Goal: Task Accomplishment & Management: Manage account settings

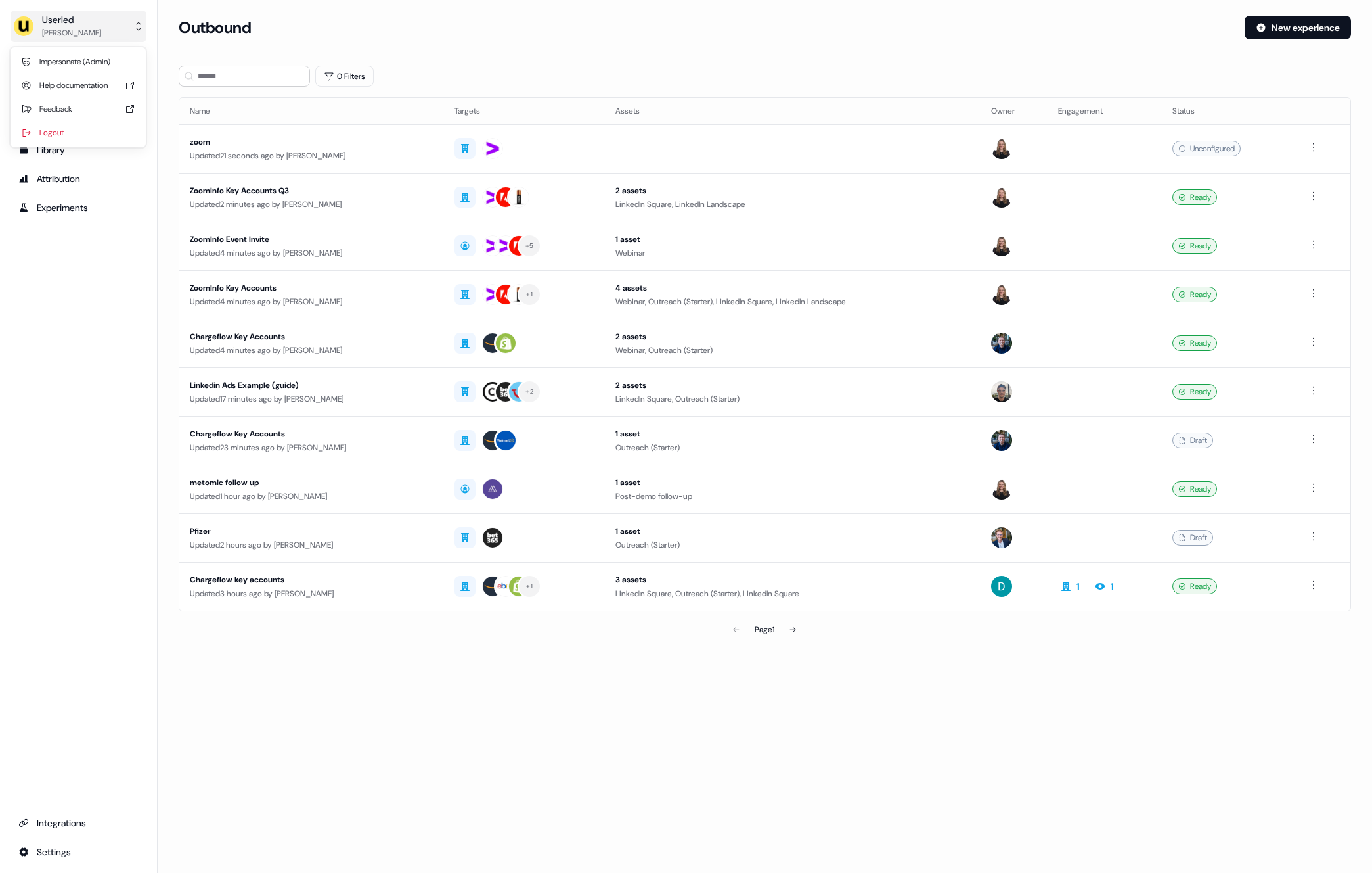
click at [111, 29] on button "Userled Yves Adam" at bounding box center [79, 26] width 136 height 32
click at [126, 56] on div "Impersonate (Admin)" at bounding box center [78, 62] width 125 height 24
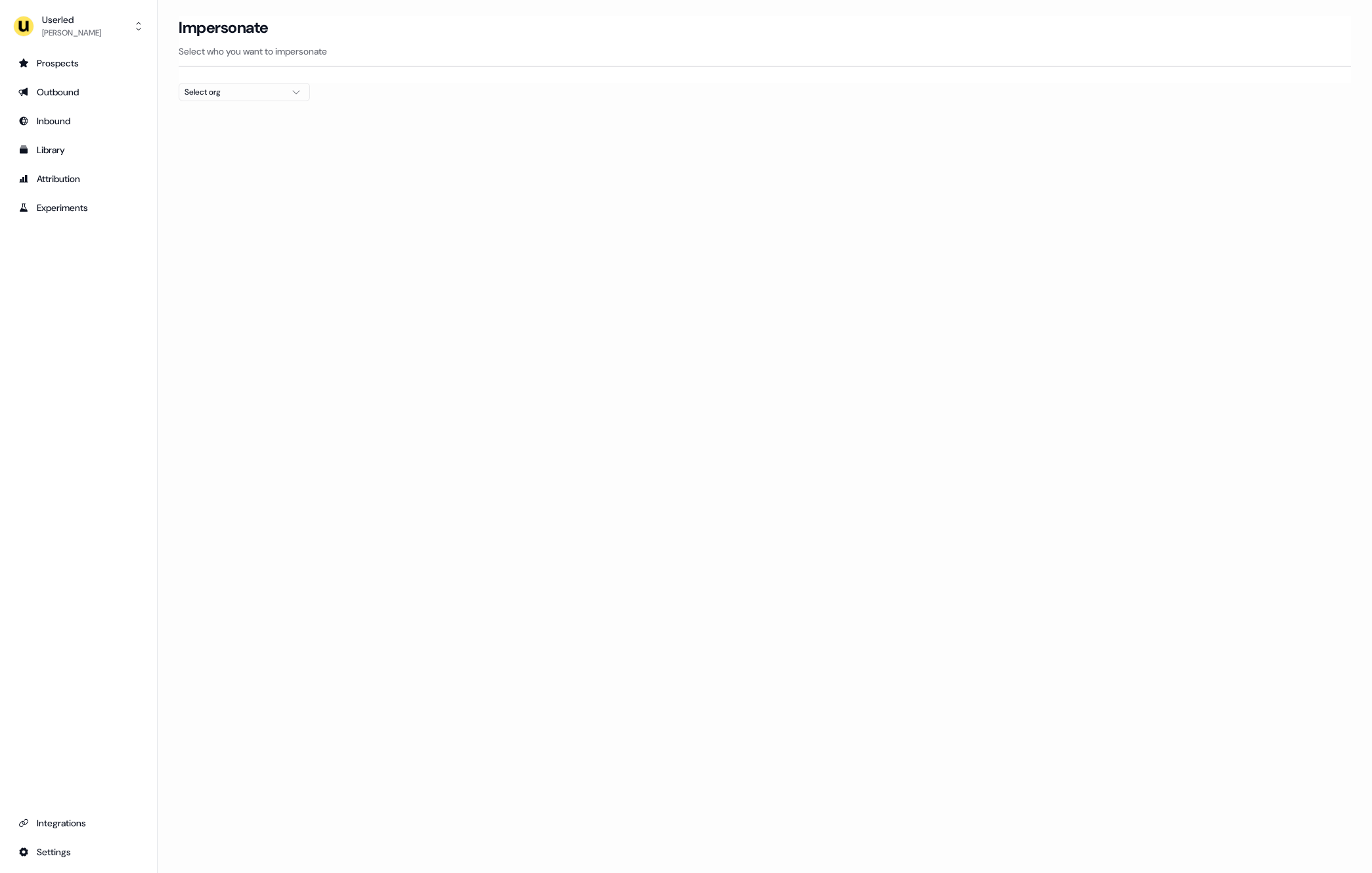
click at [188, 85] on div "Select org" at bounding box center [233, 92] width 98 height 13
click at [229, 142] on div "Maki People" at bounding box center [244, 139] width 130 height 21
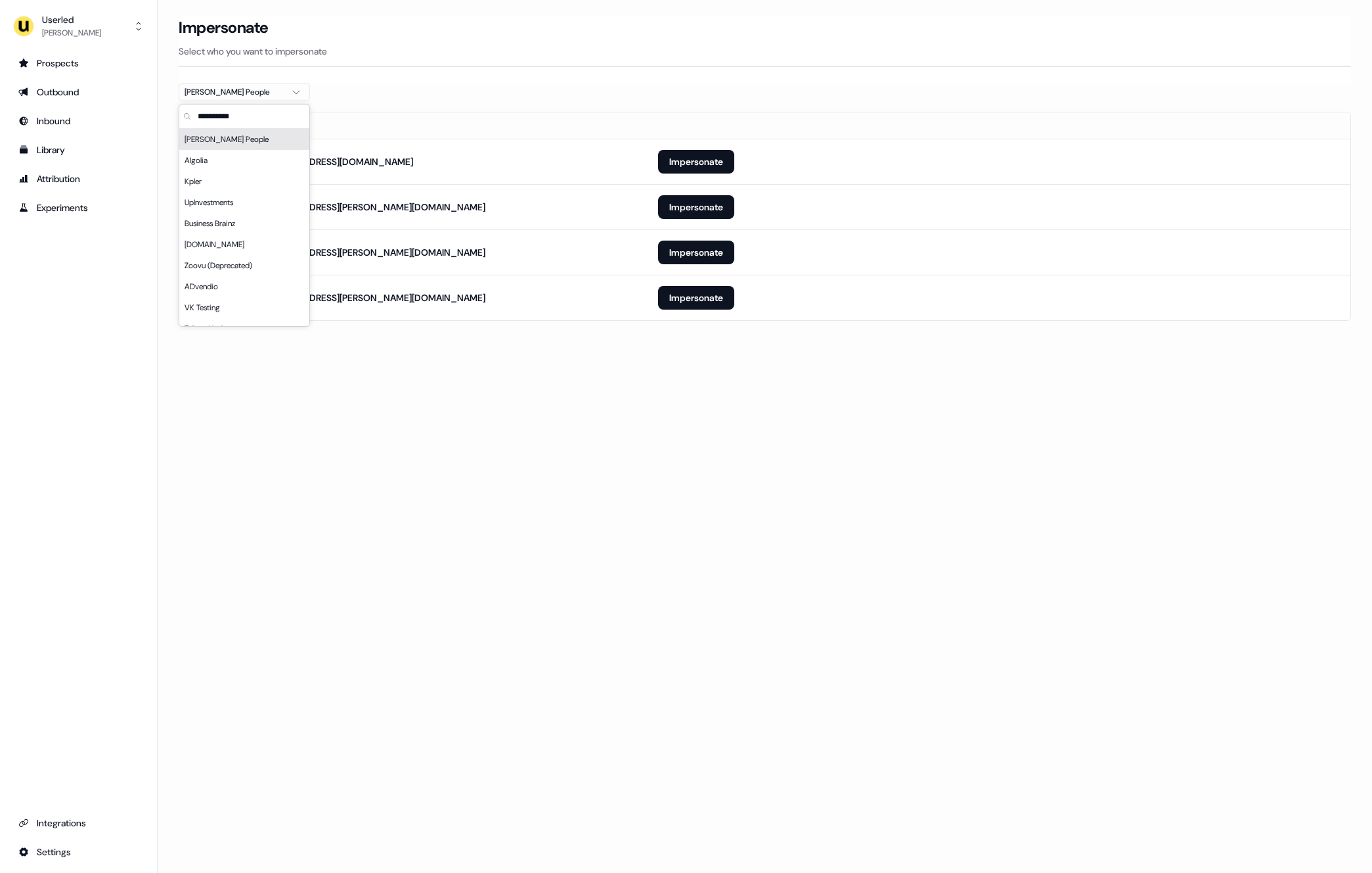
click at [569, 357] on section "Loading... Impersonate Select who you want to impersonate Maki People Email mar…" at bounding box center [765, 186] width 1215 height 342
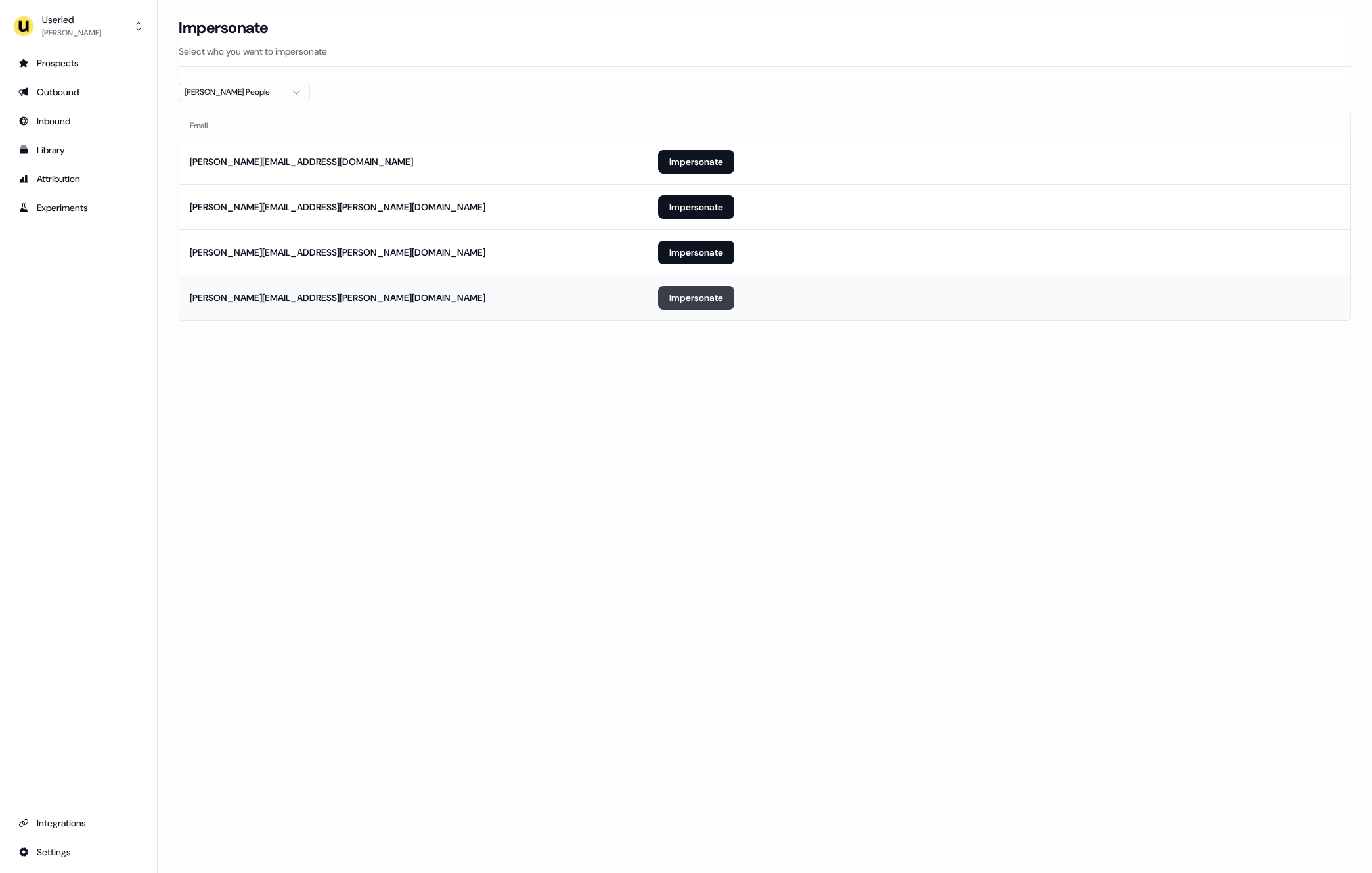
click at [709, 290] on button "Impersonate" at bounding box center [696, 298] width 76 height 24
